Goal: Navigation & Orientation: Find specific page/section

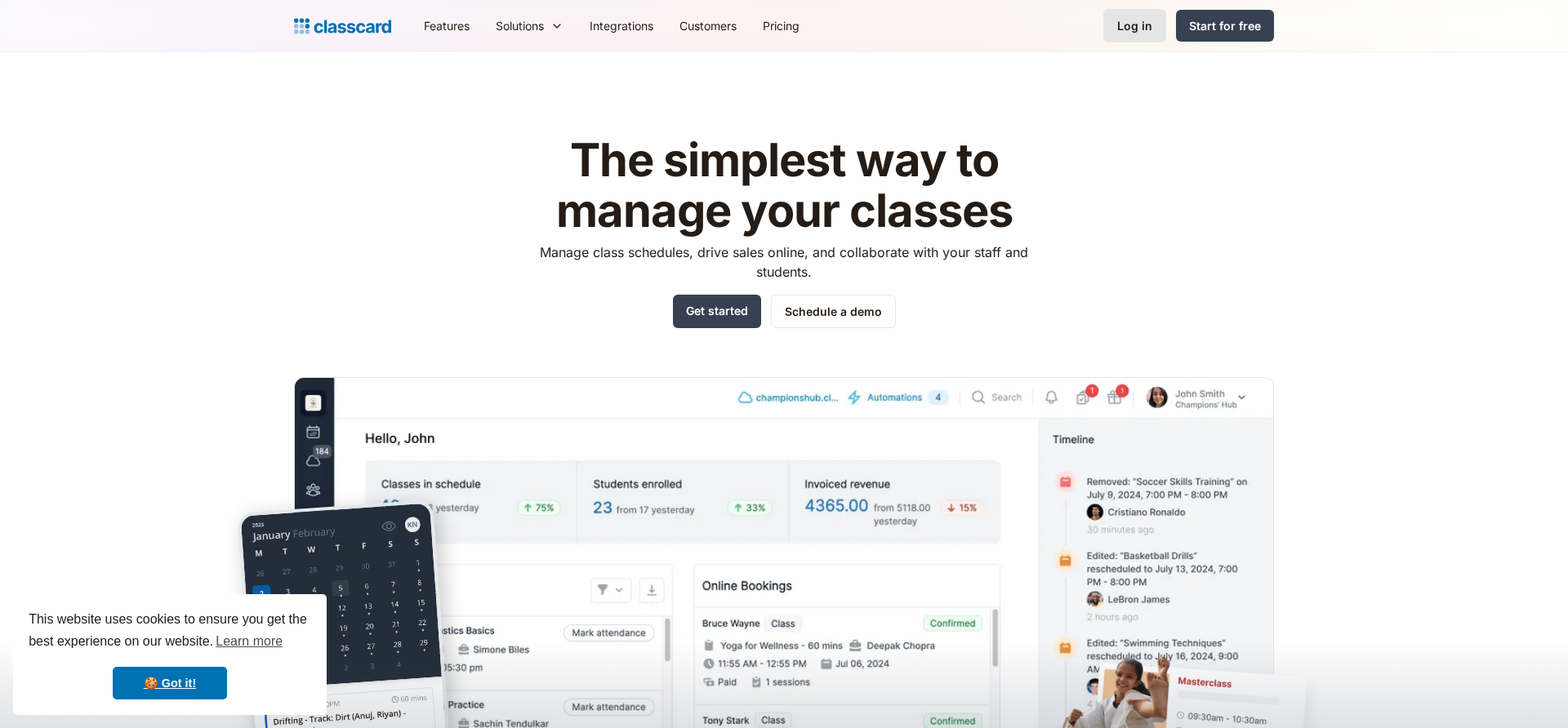
click at [1156, 33] on link "Log in" at bounding box center [1134, 26] width 63 height 34
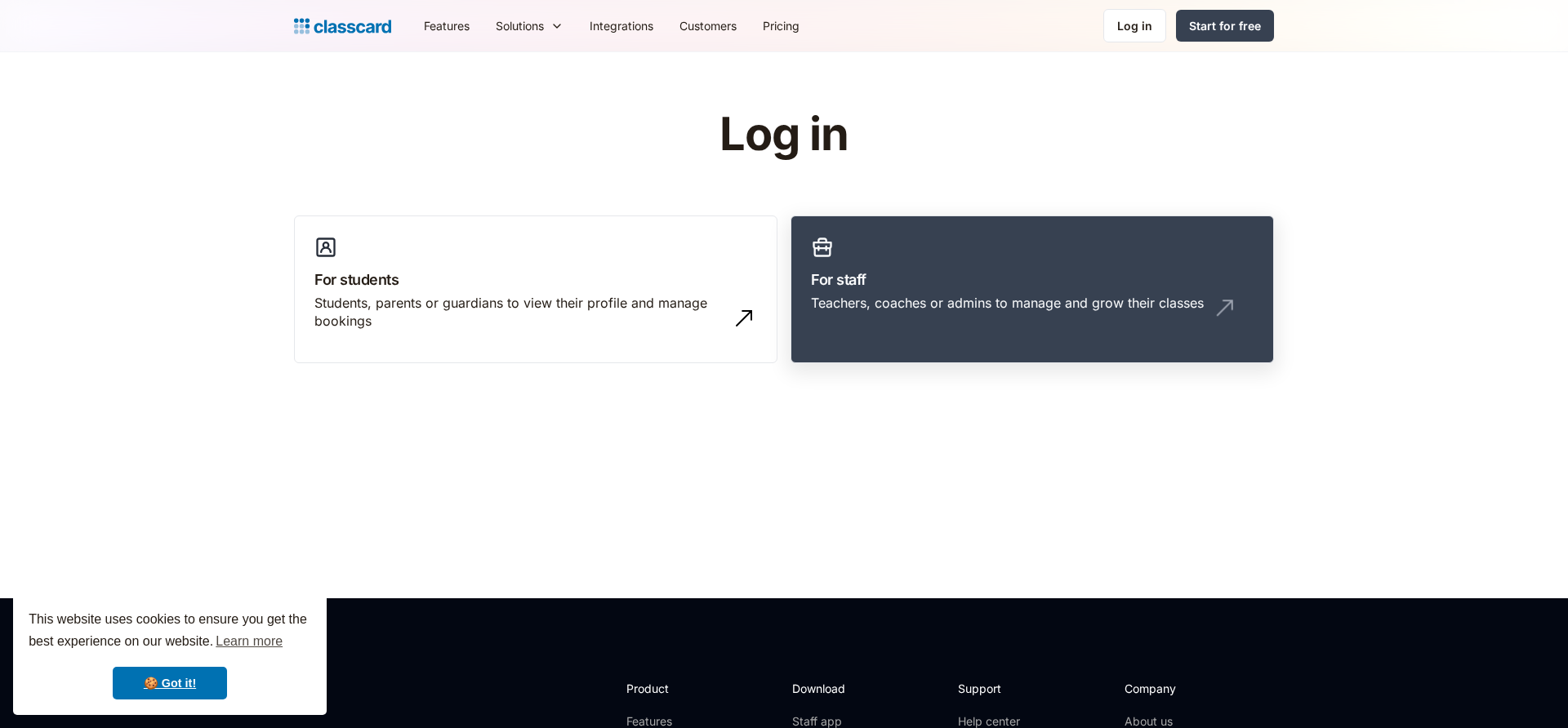
click at [957, 246] on link "For staff Teachers, coaches or admins to manage and grow their classes" at bounding box center [1031, 290] width 483 height 149
